Goal: Transaction & Acquisition: Download file/media

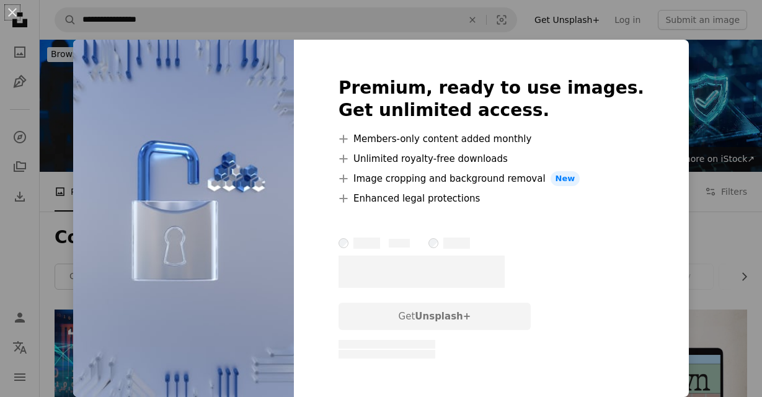
scroll to position [635, 0]
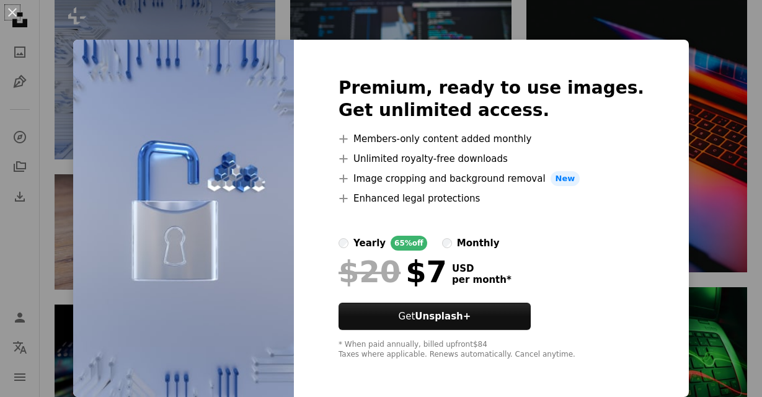
click at [702, 133] on div "An X shape Premium, ready to use images. Get unlimited access. A plus sign Memb…" at bounding box center [381, 198] width 762 height 397
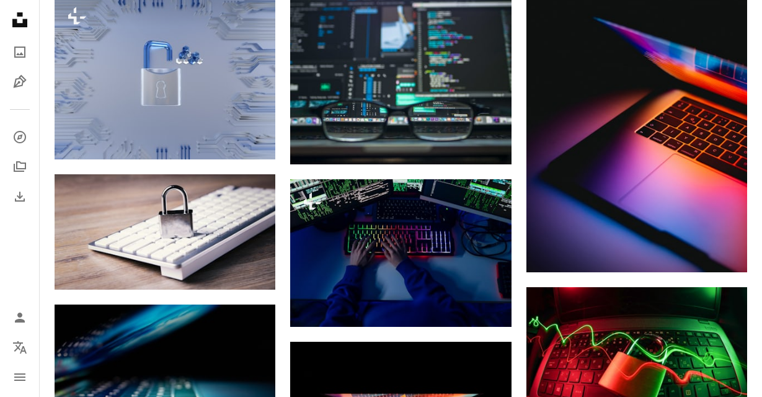
scroll to position [635, 0]
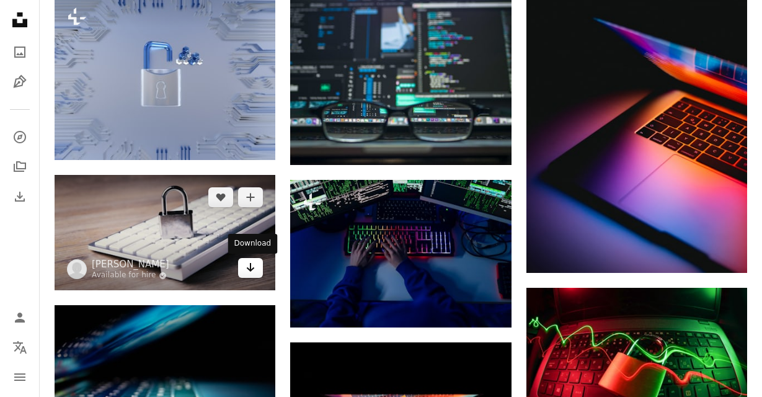
click at [250, 270] on icon "Download" at bounding box center [251, 267] width 8 height 9
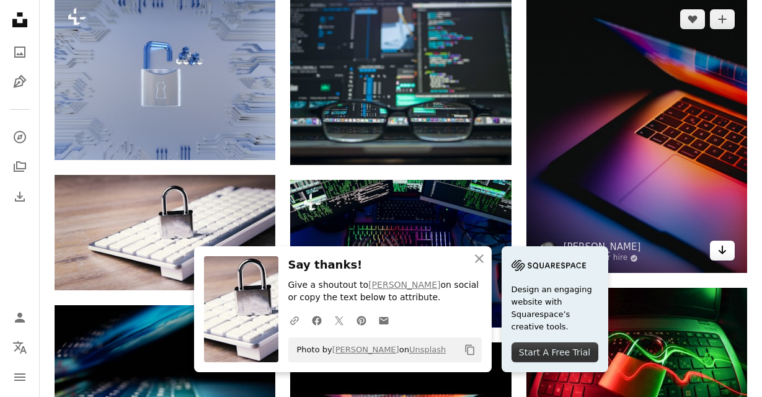
click at [727, 244] on icon "Arrow pointing down" at bounding box center [722, 249] width 10 height 15
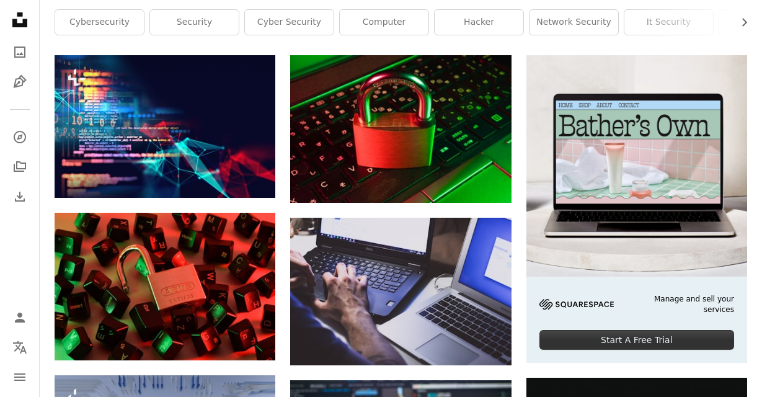
scroll to position [0, 0]
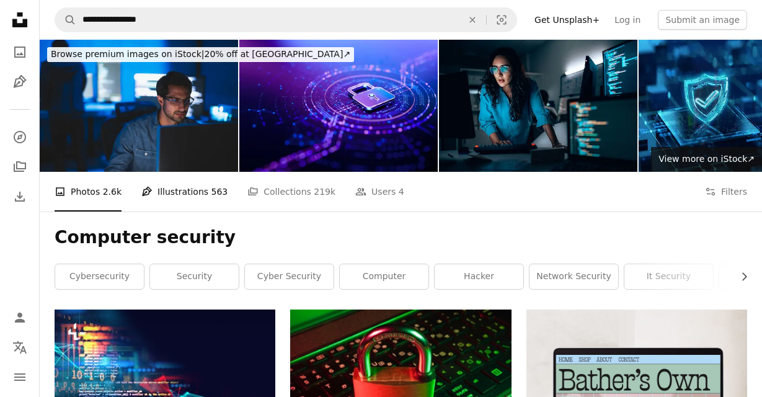
click at [211, 195] on span "563" at bounding box center [219, 192] width 17 height 14
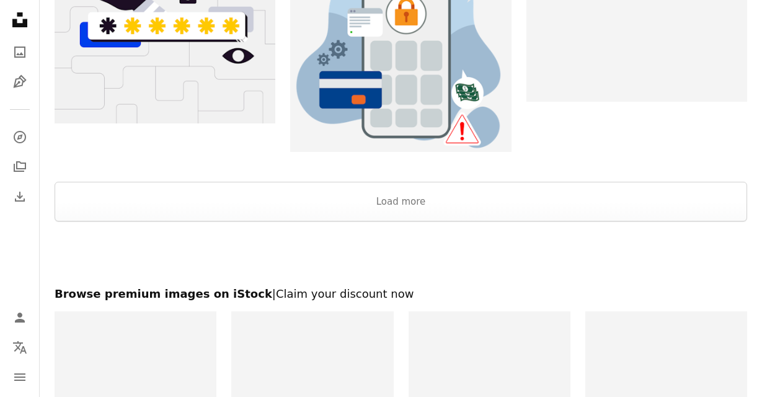
scroll to position [1730, 0]
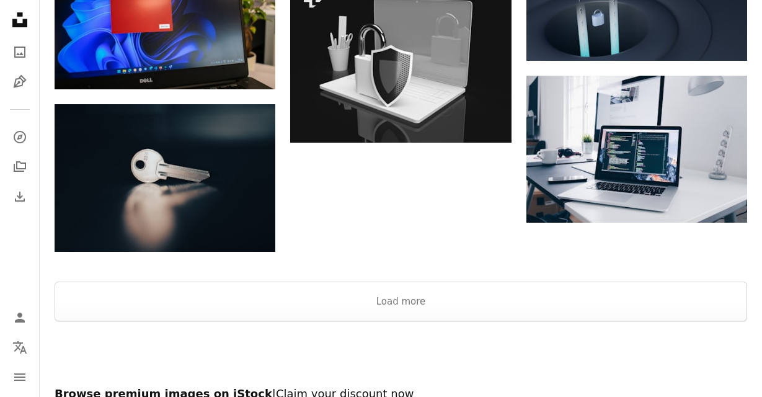
scroll to position [1424, 0]
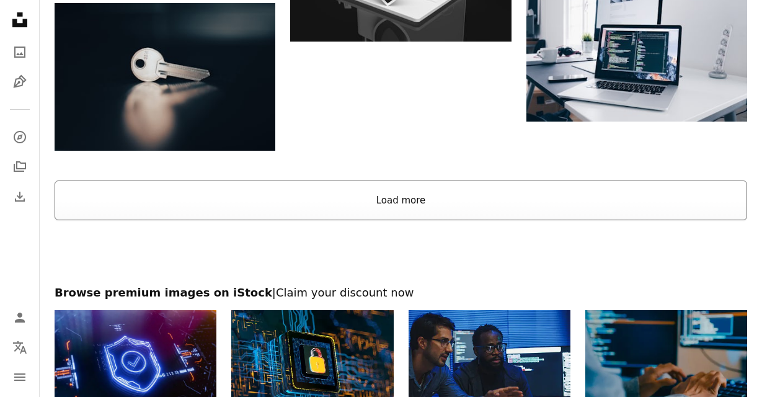
click at [464, 195] on button "Load more" at bounding box center [401, 200] width 692 height 40
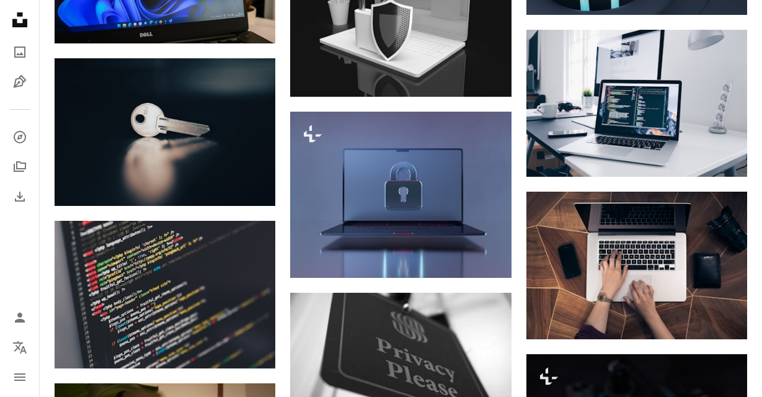
scroll to position [1353, 0]
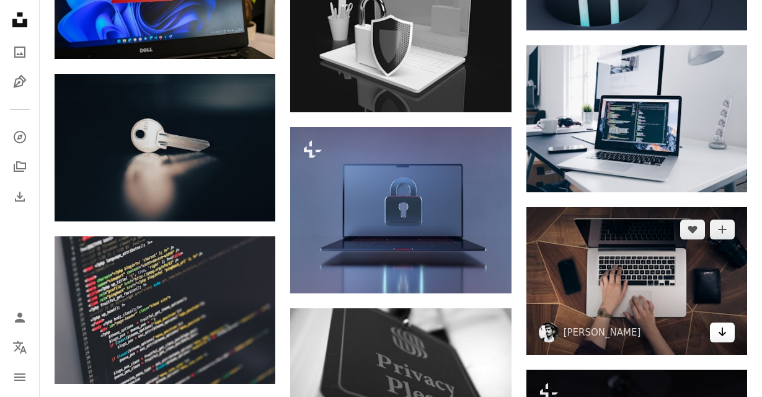
click at [728, 324] on link "Arrow pointing down" at bounding box center [722, 332] width 25 height 20
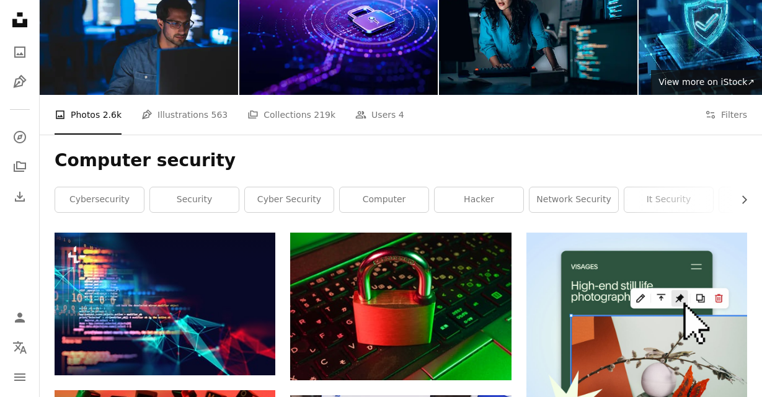
scroll to position [0, 0]
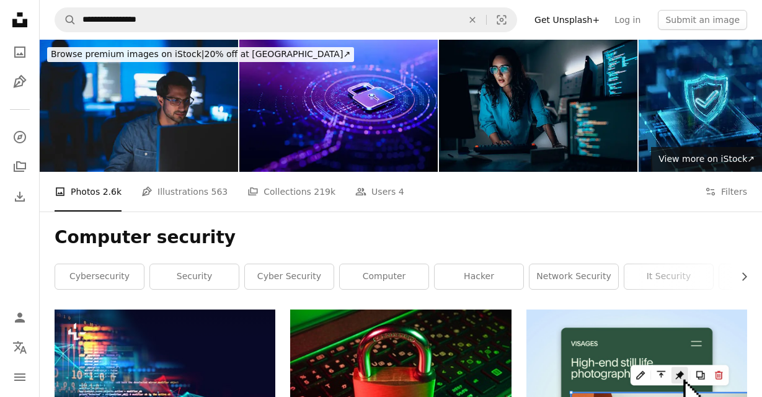
click at [531, 88] on img at bounding box center [538, 106] width 198 height 132
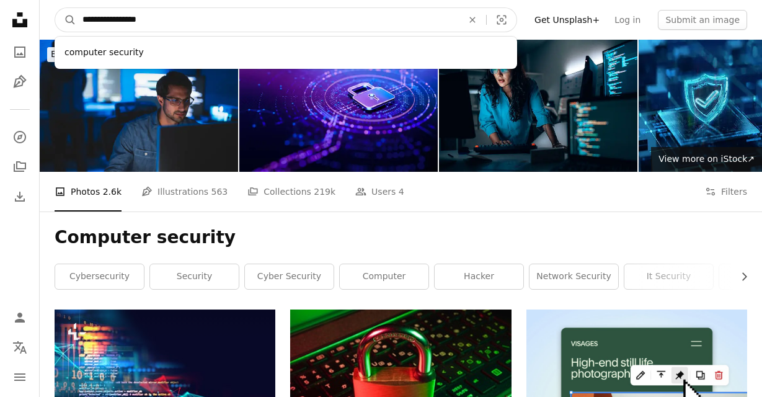
drag, startPoint x: 214, startPoint y: 28, endPoint x: -24, endPoint y: 45, distance: 239.3
click at [76, 32] on input "**********" at bounding box center [267, 20] width 382 height 24
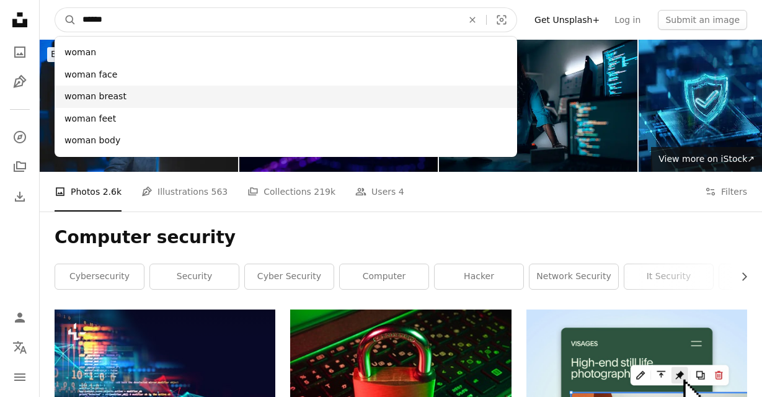
type input "*****"
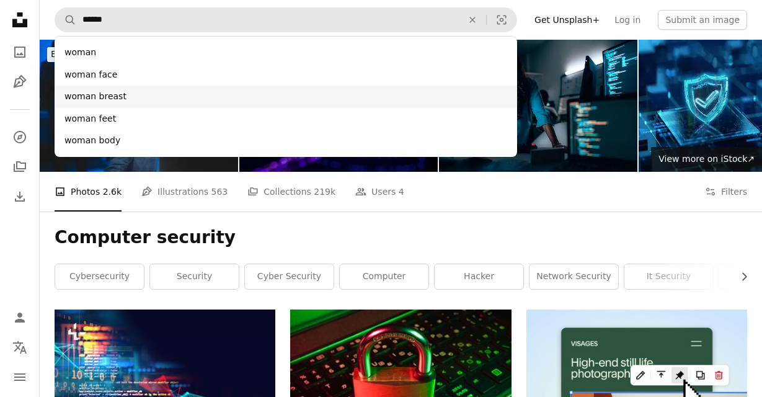
click at [95, 98] on div "woman breast" at bounding box center [286, 97] width 462 height 22
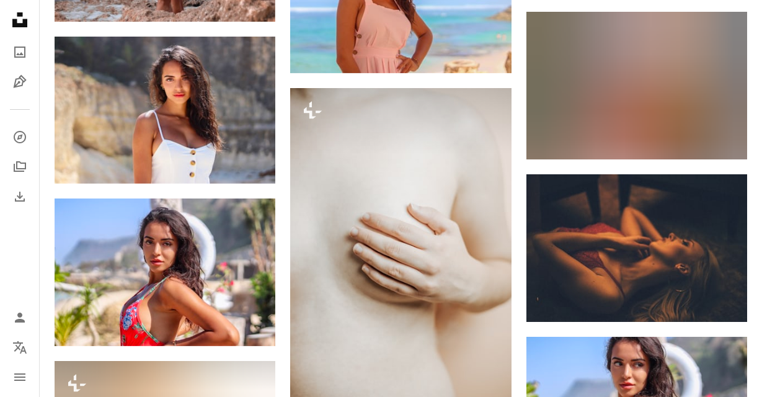
scroll to position [793, 0]
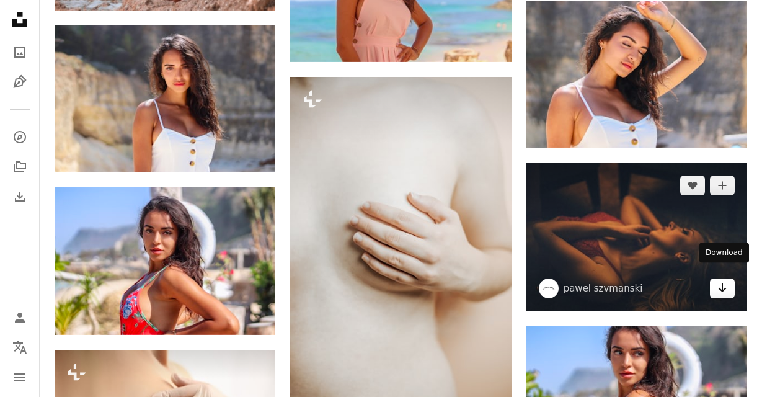
click at [731, 284] on link "Arrow pointing down" at bounding box center [722, 288] width 25 height 20
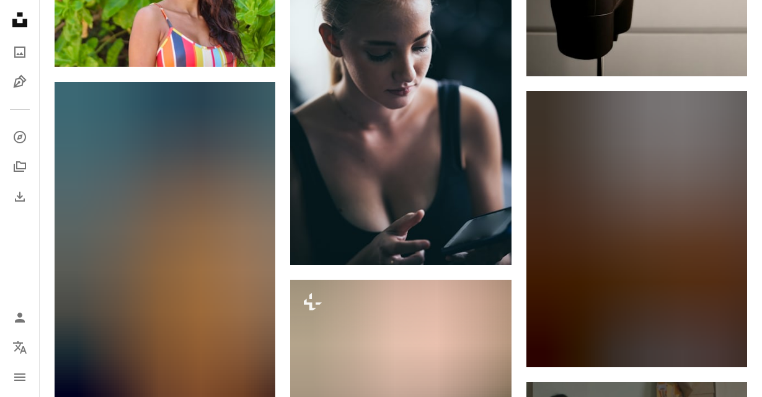
scroll to position [3587, 0]
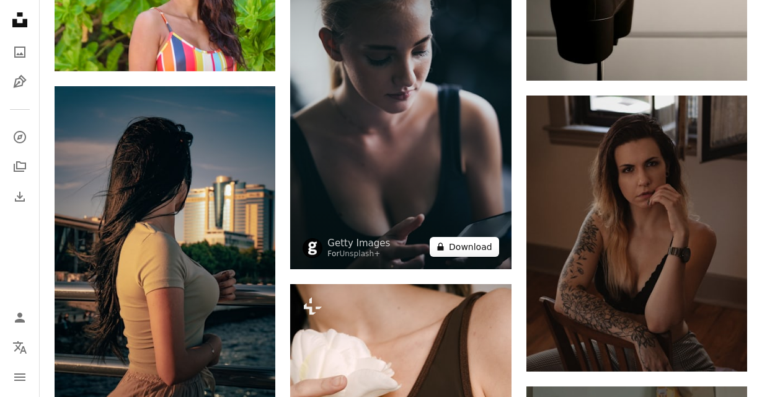
click at [472, 242] on button "A lock Download" at bounding box center [464, 247] width 69 height 20
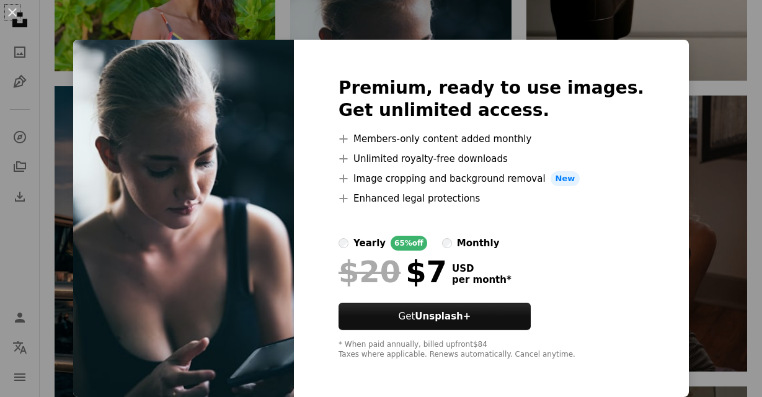
click at [691, 94] on div "An X shape Premium, ready to use images. Get unlimited access. A plus sign Memb…" at bounding box center [381, 198] width 762 height 397
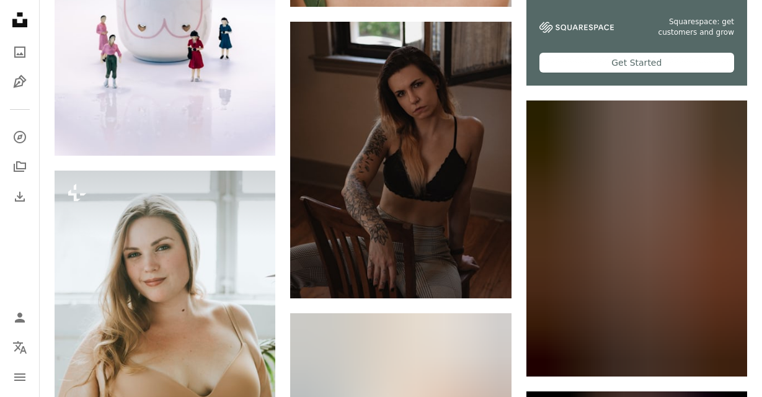
scroll to position [4179, 0]
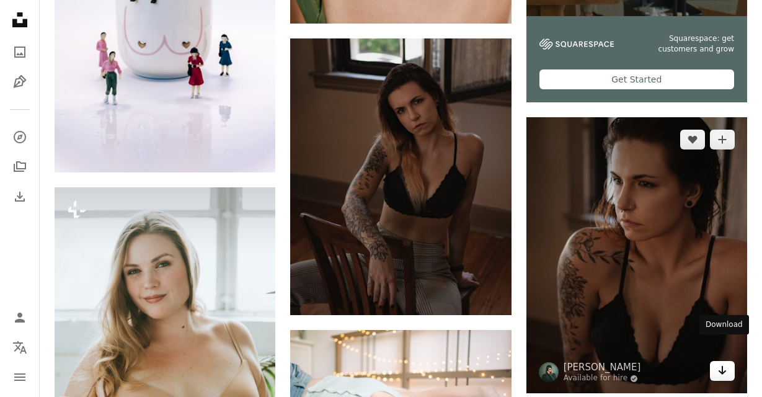
click at [723, 366] on icon "Download" at bounding box center [722, 370] width 8 height 9
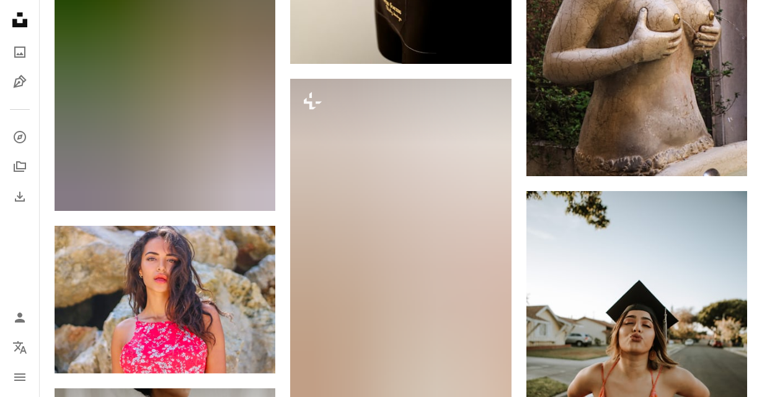
scroll to position [0, 0]
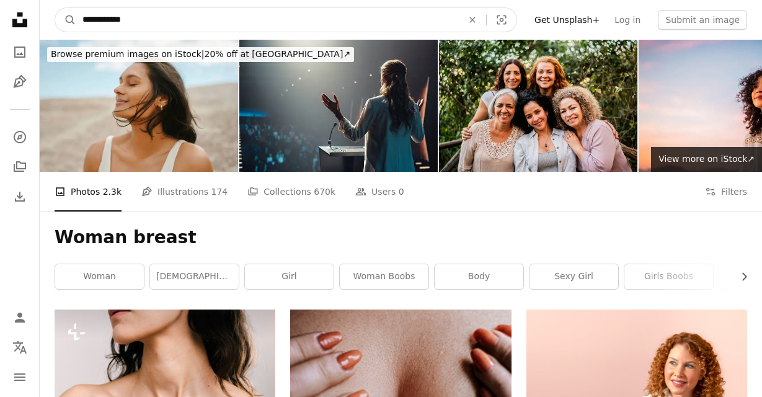
drag, startPoint x: 158, startPoint y: 20, endPoint x: 54, endPoint y: 22, distance: 104.2
click at [76, 22] on input "**********" at bounding box center [267, 20] width 382 height 24
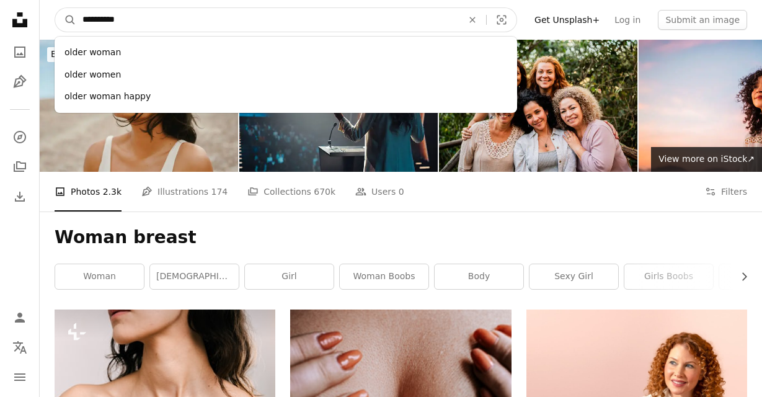
type input "**********"
click button "A magnifying glass" at bounding box center [65, 20] width 21 height 24
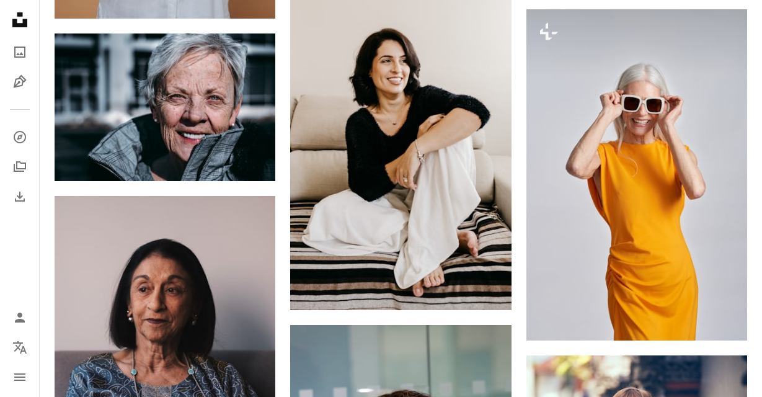
scroll to position [705, 0]
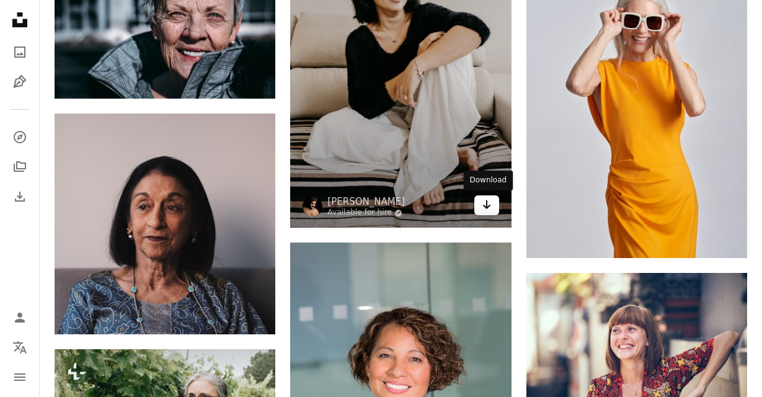
click at [478, 202] on link "Arrow pointing down" at bounding box center [486, 205] width 25 height 20
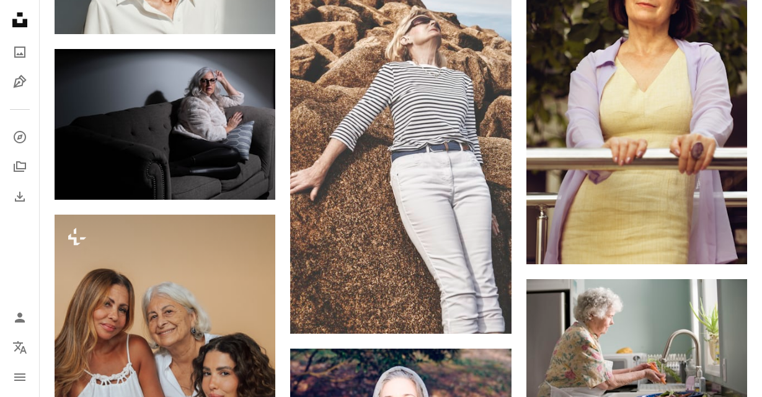
scroll to position [3004, 0]
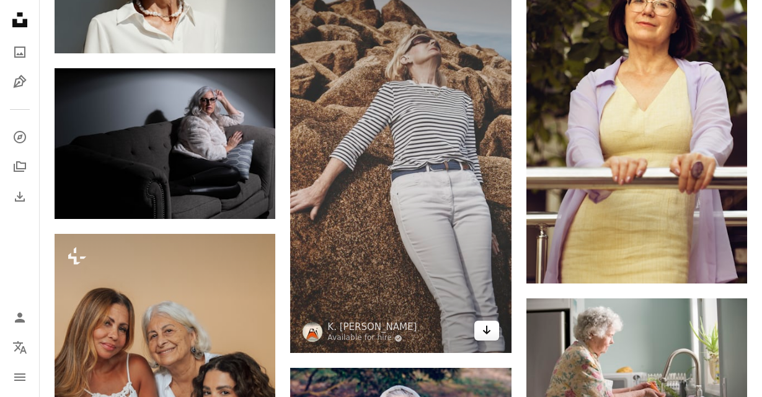
click at [485, 330] on icon "Arrow pointing down" at bounding box center [487, 329] width 10 height 15
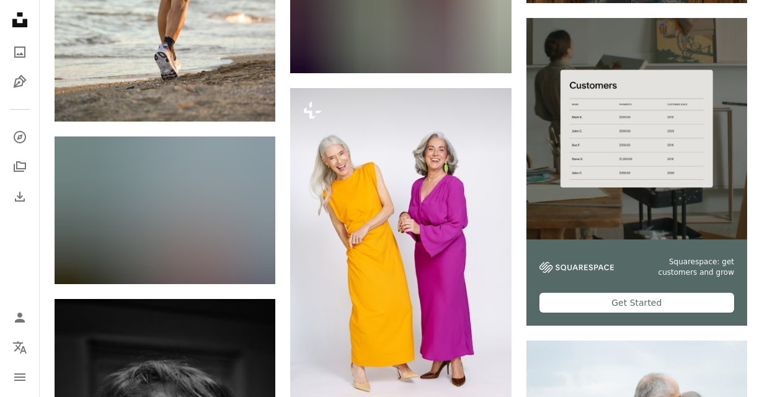
scroll to position [4374, 0]
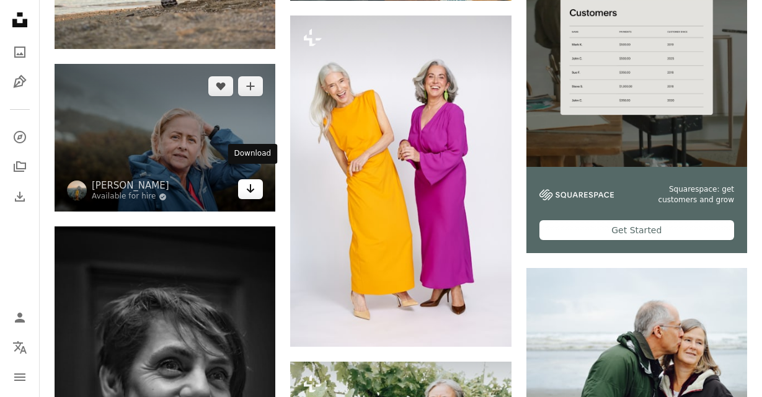
click at [245, 184] on link "Arrow pointing down" at bounding box center [250, 189] width 25 height 20
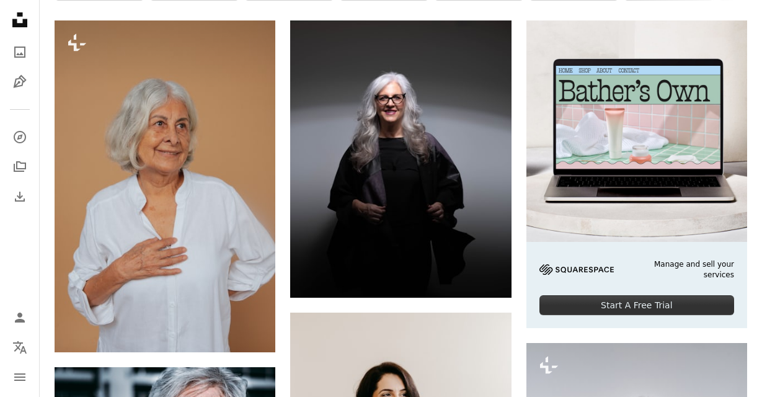
scroll to position [0, 0]
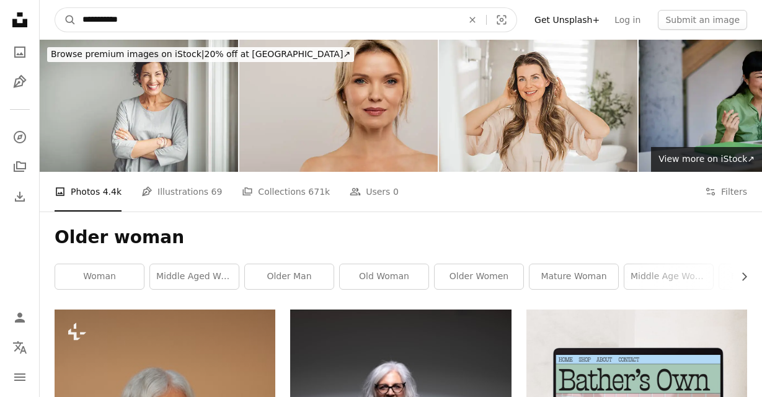
drag, startPoint x: 152, startPoint y: 24, endPoint x: 6, endPoint y: 20, distance: 147.0
click at [76, 20] on input "**********" at bounding box center [267, 20] width 382 height 24
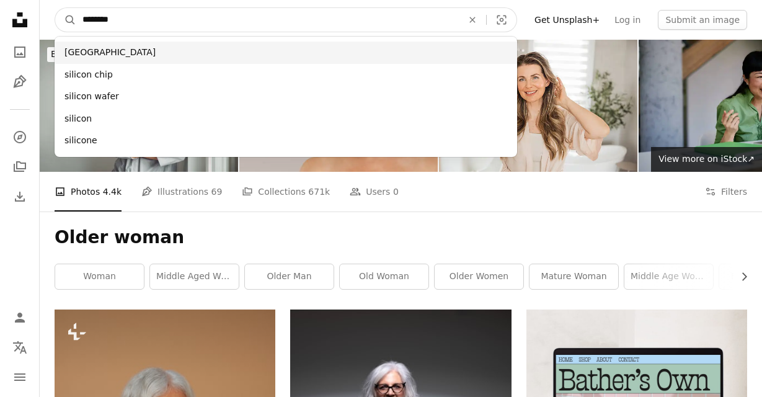
type input "*******"
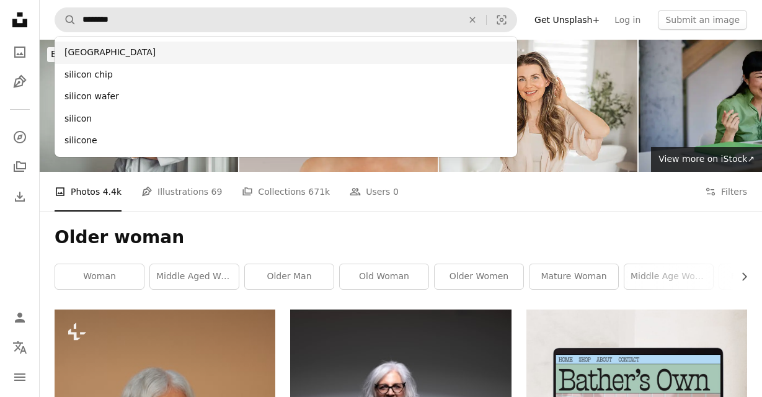
click at [105, 56] on div "[GEOGRAPHIC_DATA]" at bounding box center [286, 53] width 462 height 22
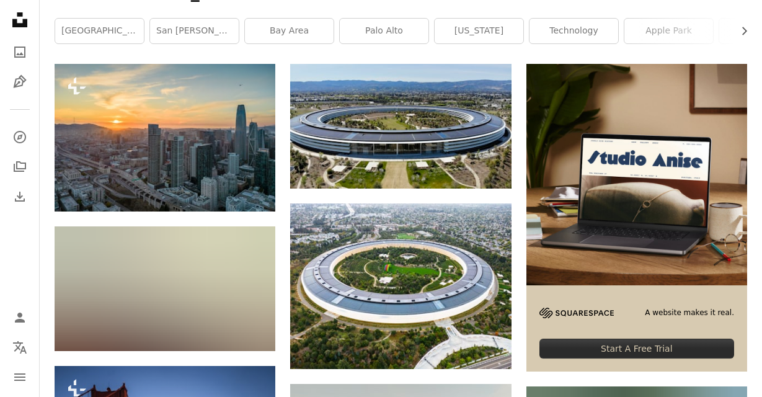
scroll to position [255, 0]
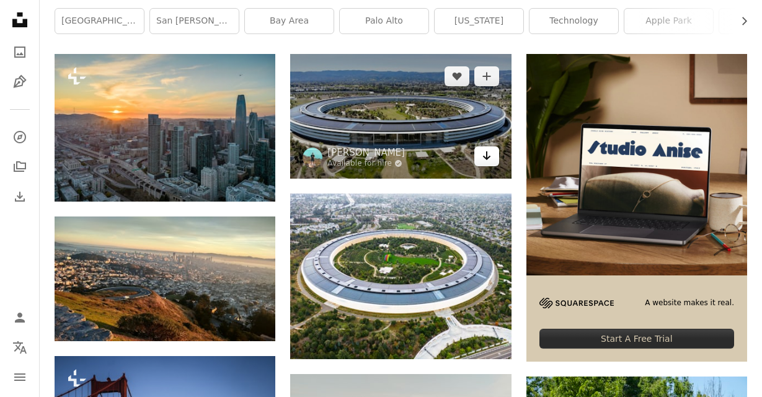
click at [482, 157] on icon "Arrow pointing down" at bounding box center [487, 155] width 10 height 15
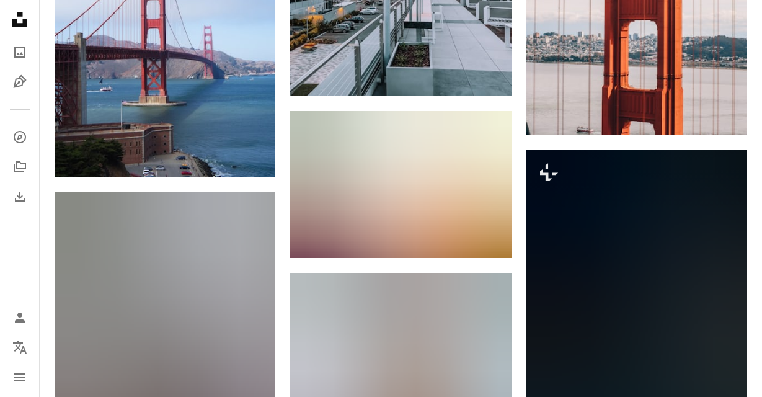
scroll to position [1301, 0]
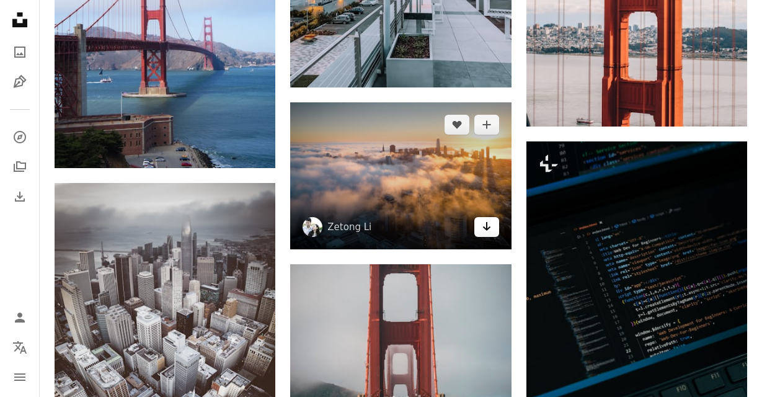
click at [488, 232] on icon "Arrow pointing down" at bounding box center [487, 226] width 10 height 15
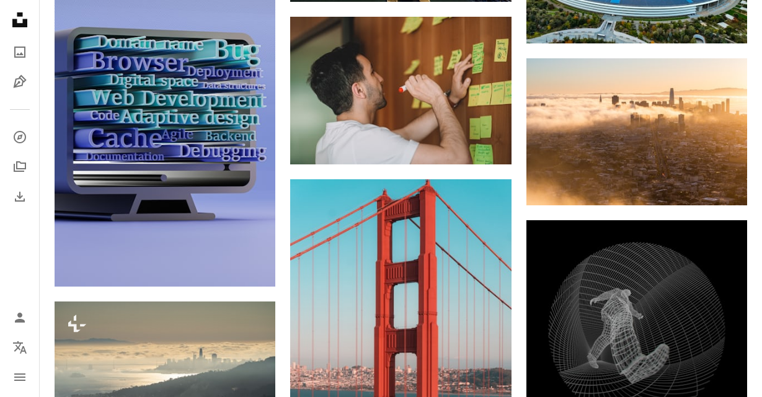
scroll to position [2358, 0]
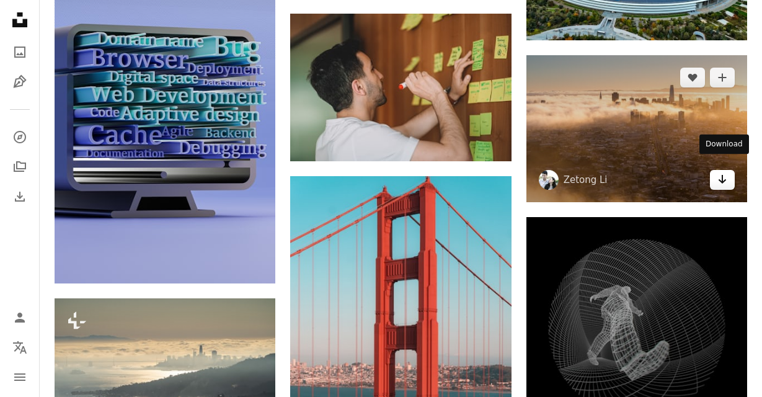
click at [727, 172] on icon "Arrow pointing down" at bounding box center [722, 179] width 10 height 15
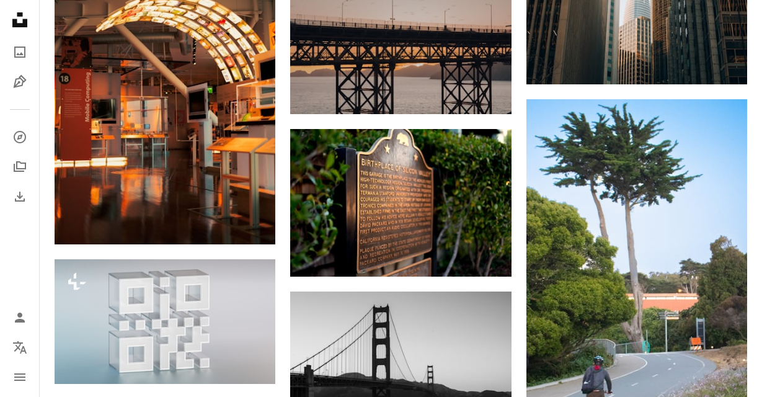
scroll to position [10136, 0]
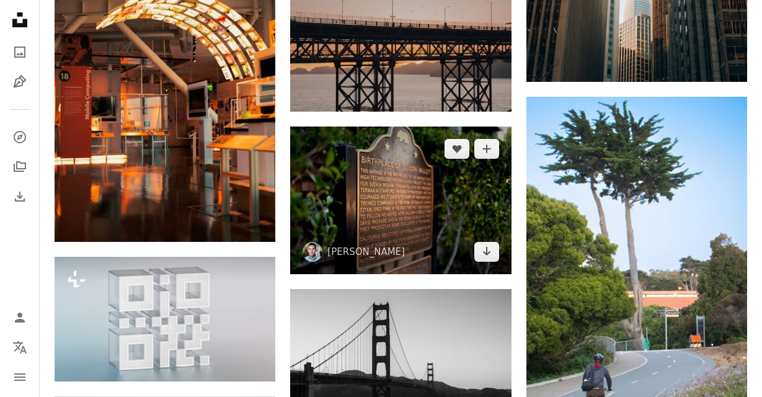
click at [501, 253] on img at bounding box center [400, 200] width 221 height 148
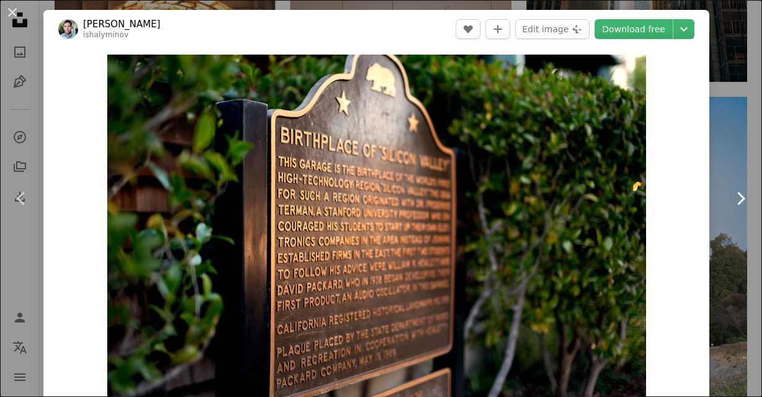
click at [745, 144] on link "Chevron right" at bounding box center [739, 198] width 43 height 119
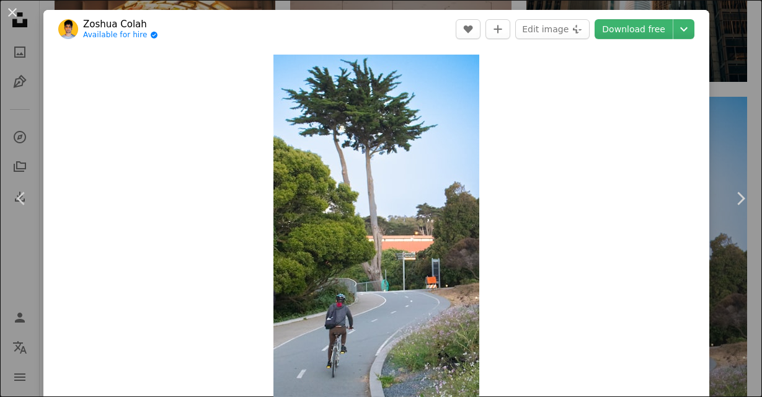
click at [743, 22] on div "An X shape Chevron left Chevron right [PERSON_NAME] Available for hire A checkm…" at bounding box center [381, 198] width 762 height 397
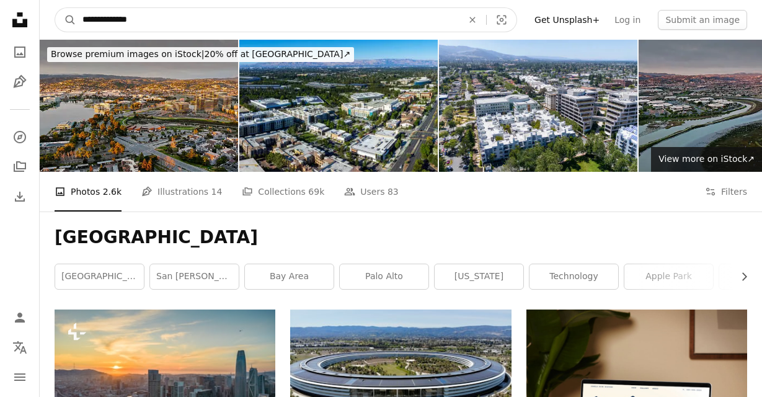
drag, startPoint x: 156, startPoint y: 18, endPoint x: -32, endPoint y: 42, distance: 188.8
click at [76, 32] on input "**********" at bounding box center [267, 20] width 382 height 24
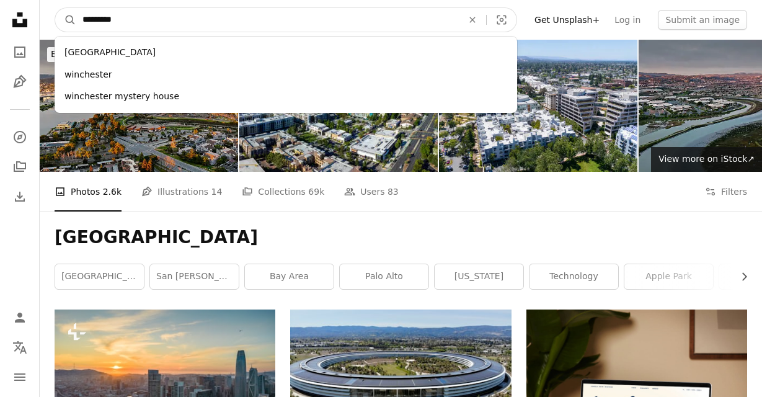
type input "**********"
click button "A magnifying glass" at bounding box center [65, 20] width 21 height 24
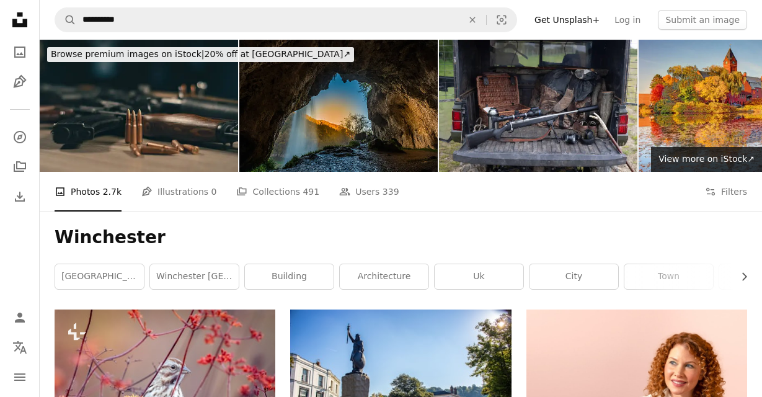
click at [182, 33] on nav "**********" at bounding box center [401, 20] width 722 height 40
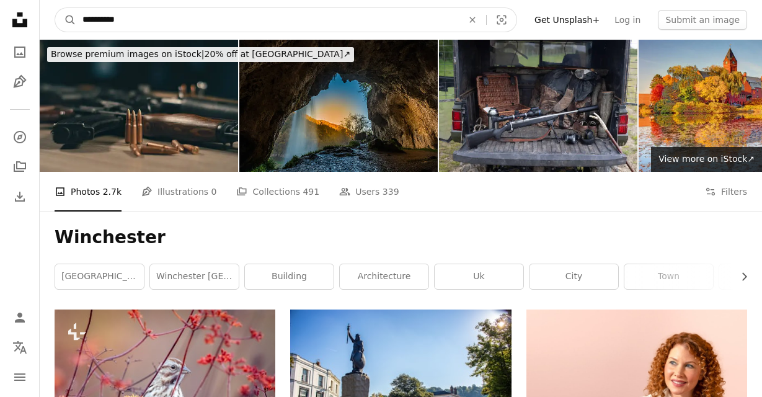
click at [172, 25] on input "**********" at bounding box center [267, 20] width 382 height 24
type input "**********"
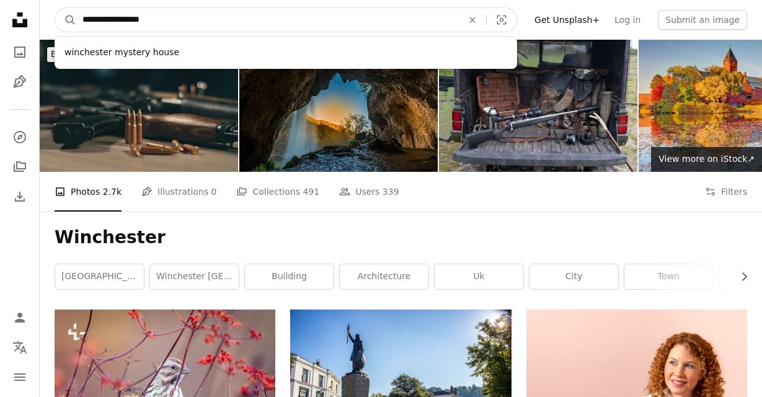
click button "A magnifying glass" at bounding box center [65, 20] width 21 height 24
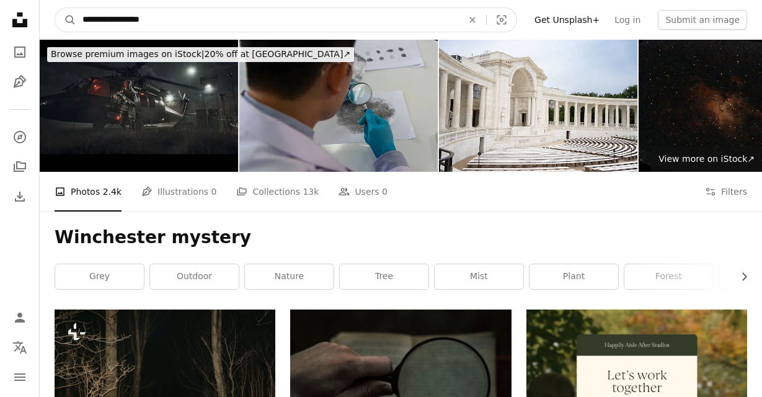
click at [164, 19] on input "**********" at bounding box center [267, 20] width 382 height 24
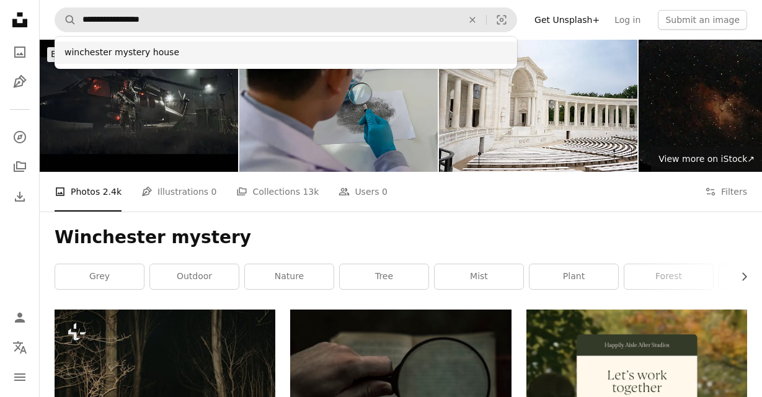
click at [144, 55] on div "winchester mystery house" at bounding box center [286, 53] width 462 height 22
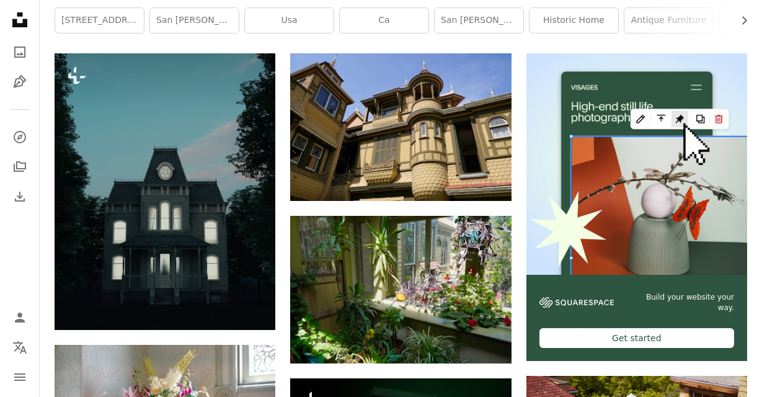
scroll to position [255, 0]
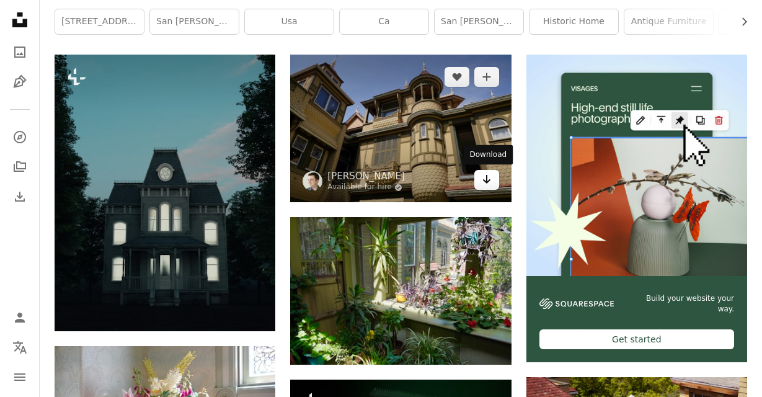
click at [488, 183] on icon "Arrow pointing down" at bounding box center [487, 179] width 10 height 15
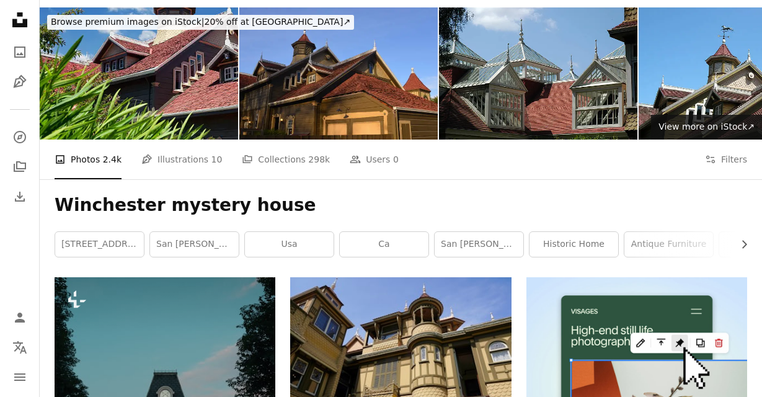
scroll to position [0, 0]
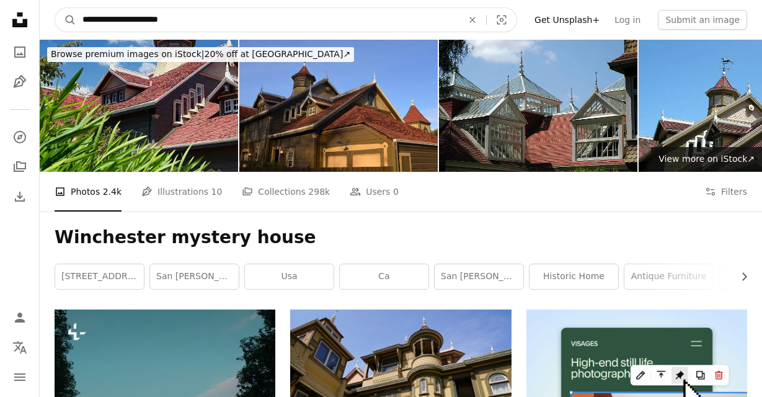
drag, startPoint x: 196, startPoint y: 23, endPoint x: -32, endPoint y: 32, distance: 227.7
click at [76, 32] on input "**********" at bounding box center [267, 20] width 382 height 24
type input "**********"
click button "A magnifying glass" at bounding box center [65, 20] width 21 height 24
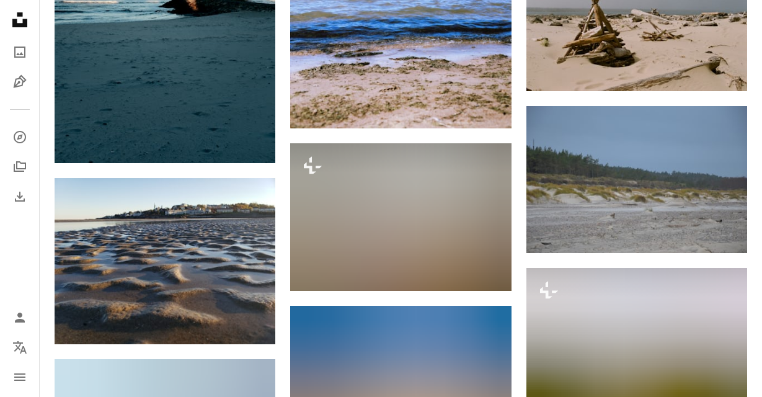
scroll to position [4013, 0]
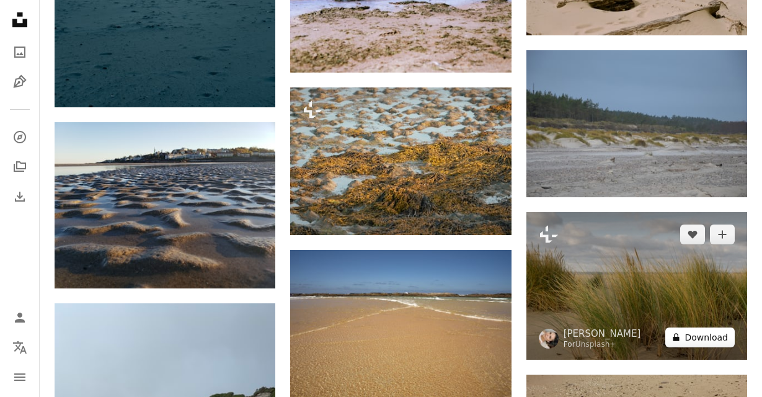
click at [722, 327] on button "A lock Download" at bounding box center [699, 337] width 69 height 20
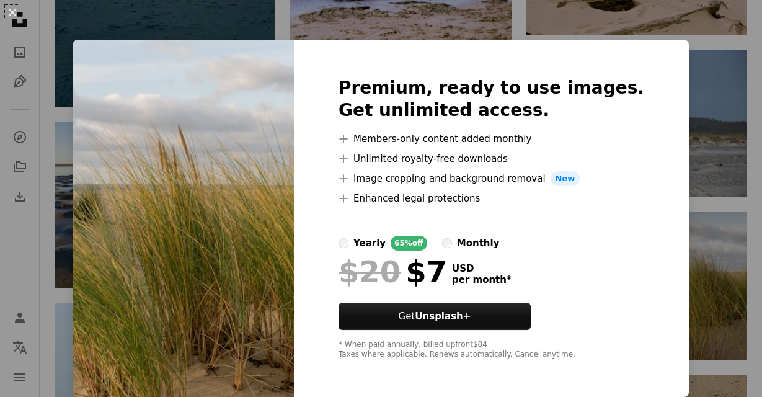
click at [705, 105] on div "An X shape Premium, ready to use images. Get unlimited access. A plus sign Memb…" at bounding box center [381, 198] width 762 height 397
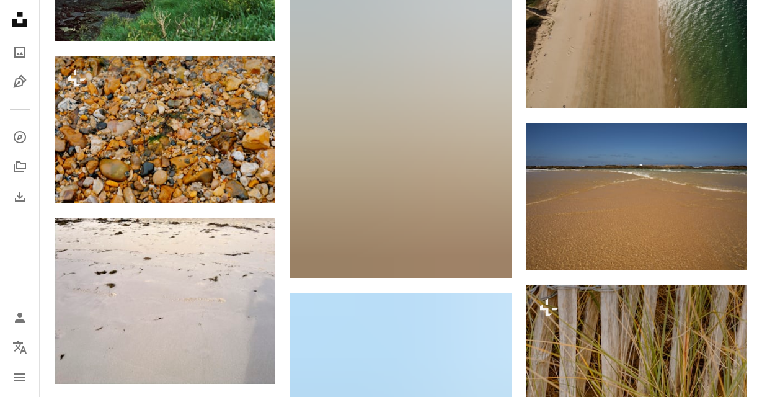
scroll to position [5214, 0]
